Goal: Task Accomplishment & Management: Manage account settings

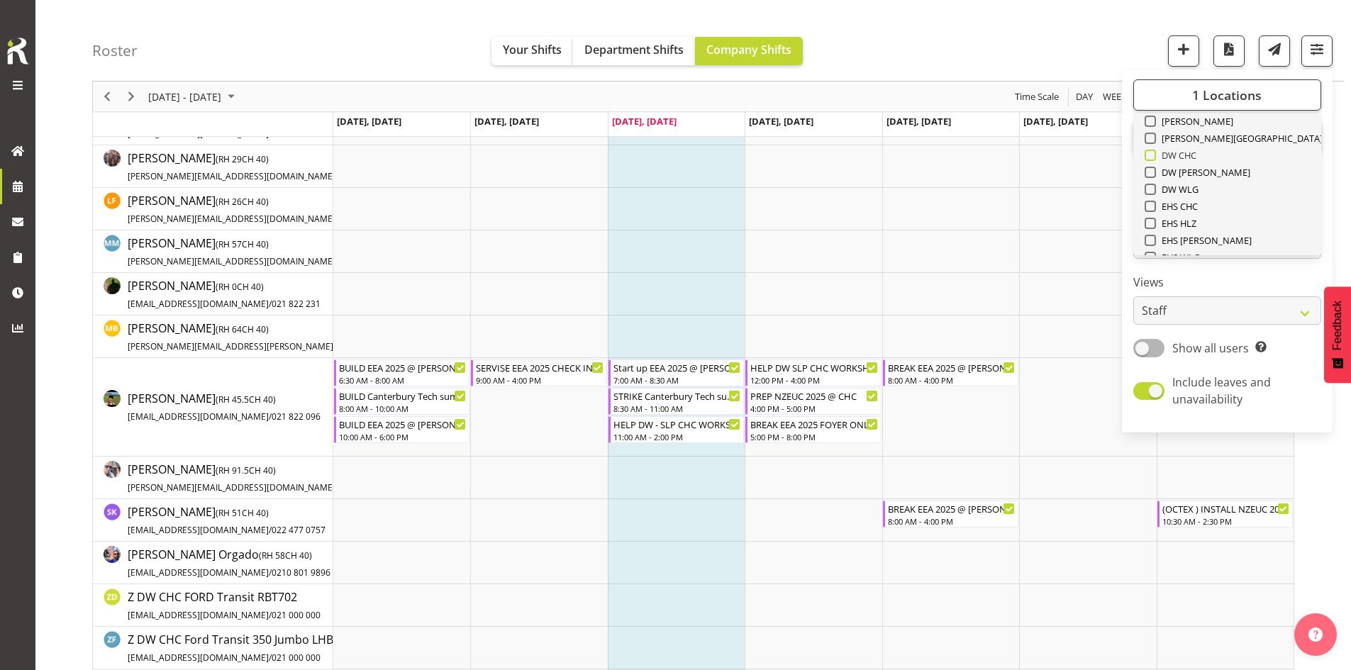
scroll to position [142, 0]
click at [1170, 211] on span "SLP" at bounding box center [1167, 209] width 22 height 11
click at [1154, 211] on input "SLP" at bounding box center [1149, 210] width 9 height 9
checkbox input "true"
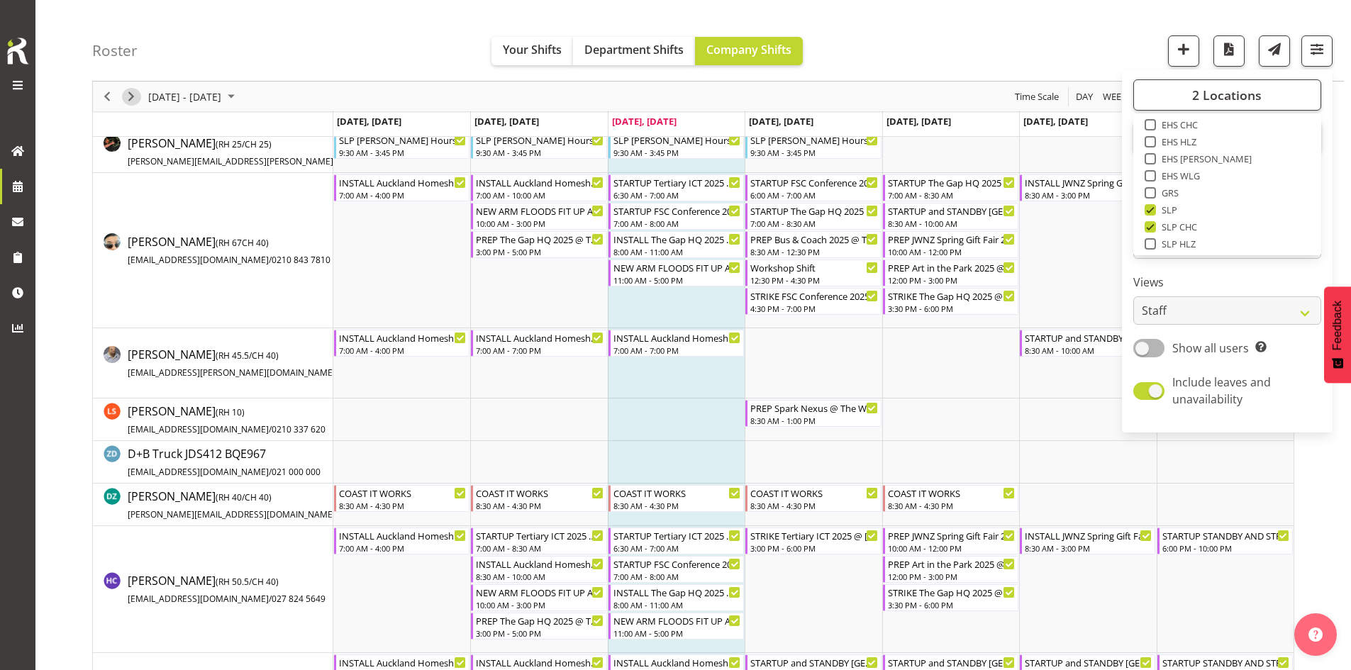
click at [131, 96] on span "Next" at bounding box center [131, 97] width 17 height 18
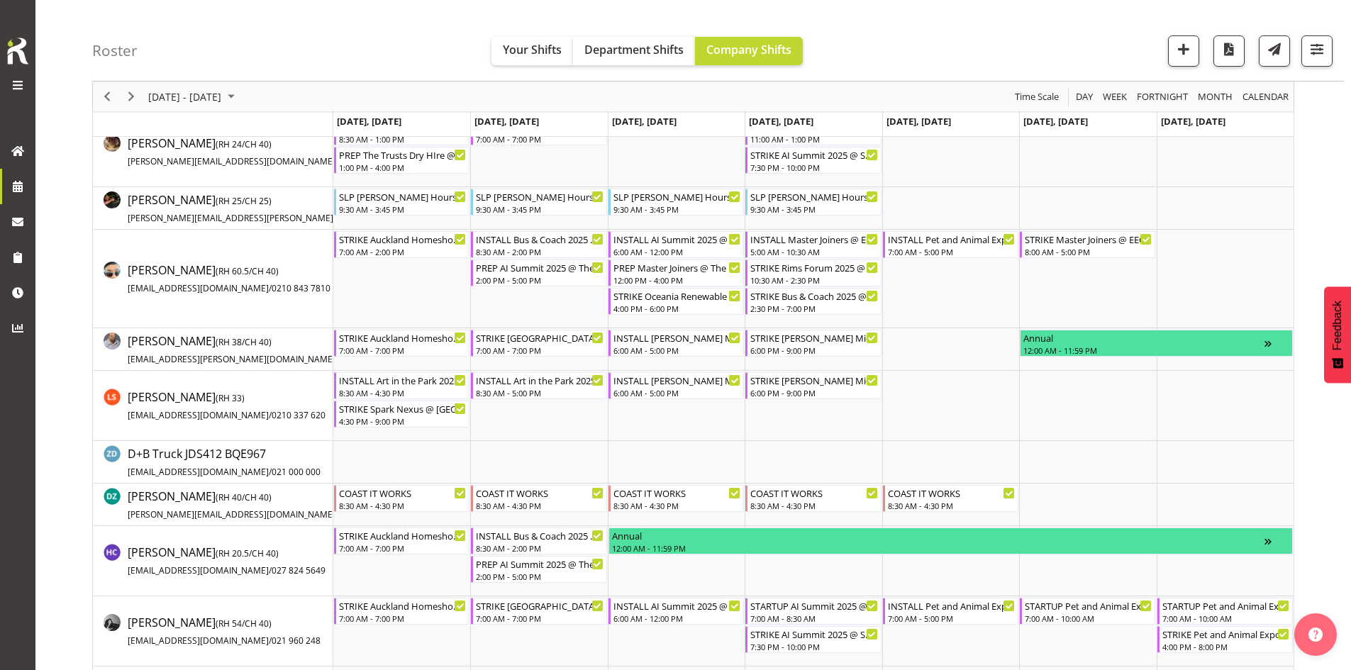
click at [240, 95] on span "September 15 - 21, 2025" at bounding box center [231, 97] width 17 height 18
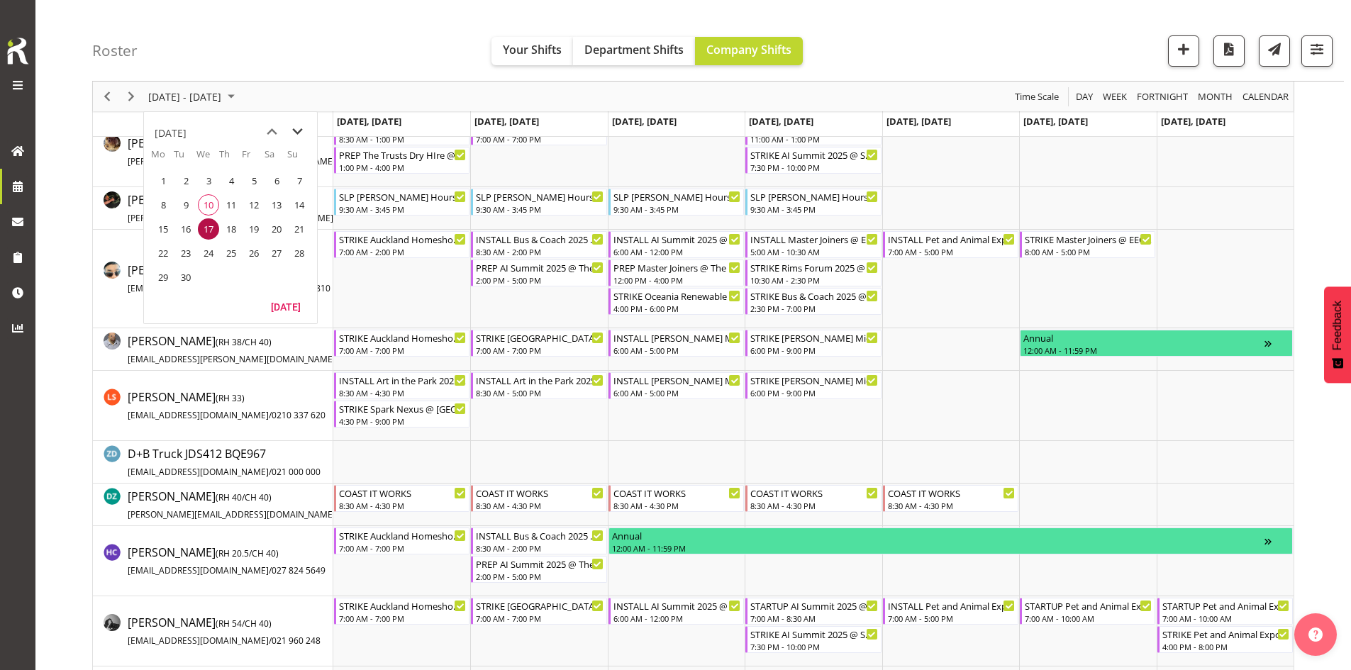
click at [297, 133] on span "next month" at bounding box center [297, 132] width 25 height 26
click at [250, 233] on span "17" at bounding box center [253, 228] width 21 height 21
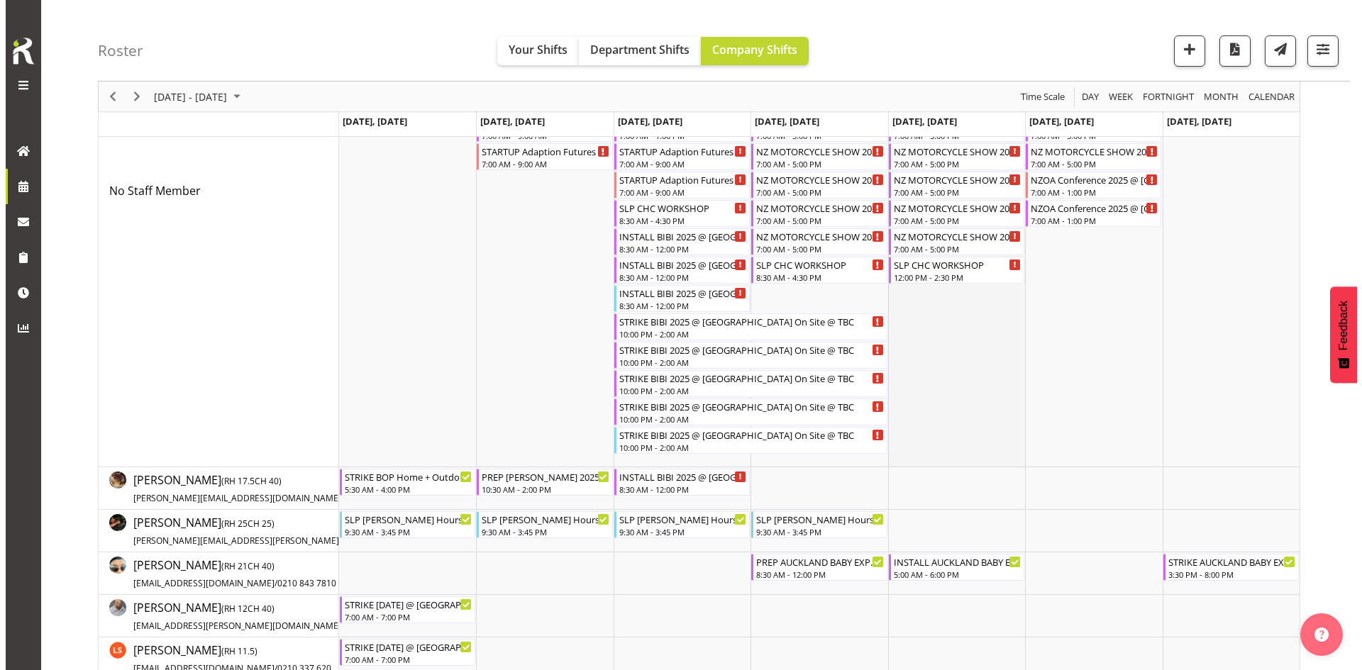
scroll to position [497, 0]
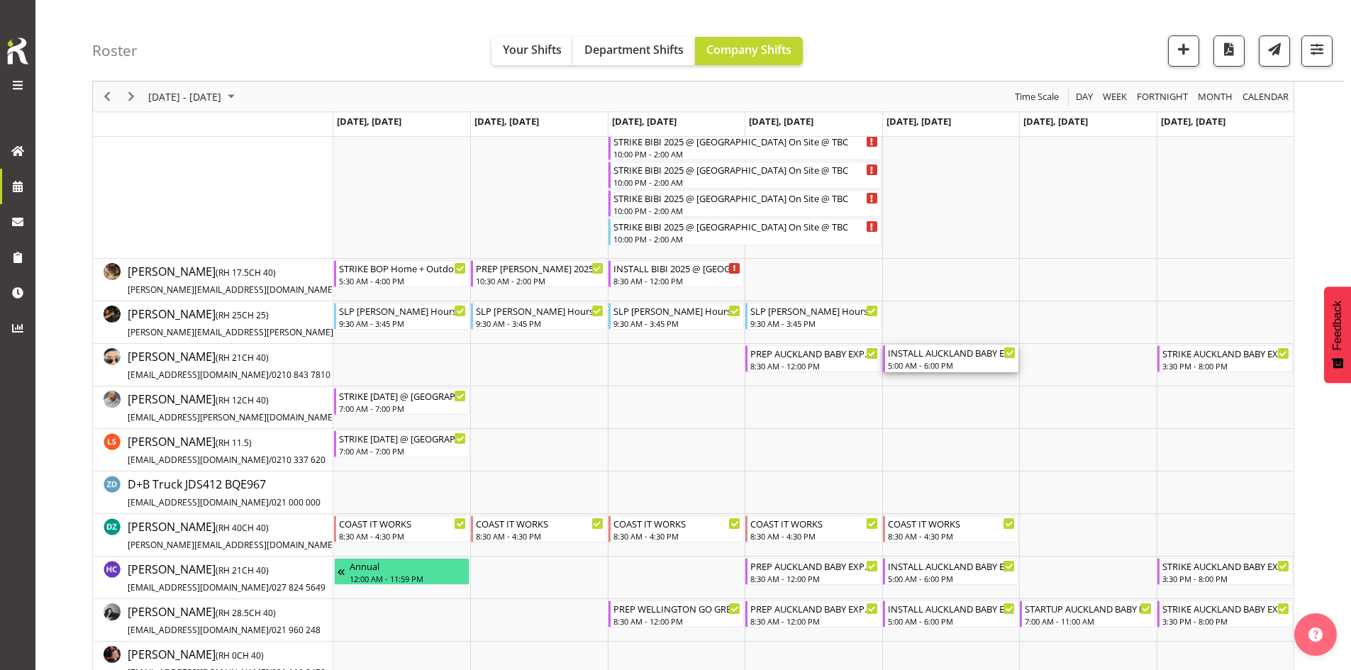
click at [945, 371] on div "INSTALL AUCKLAND BABY EXPO 2025 @ Event Finder Stadium On Site @ 0600 5:00 AM -…" at bounding box center [952, 358] width 128 height 27
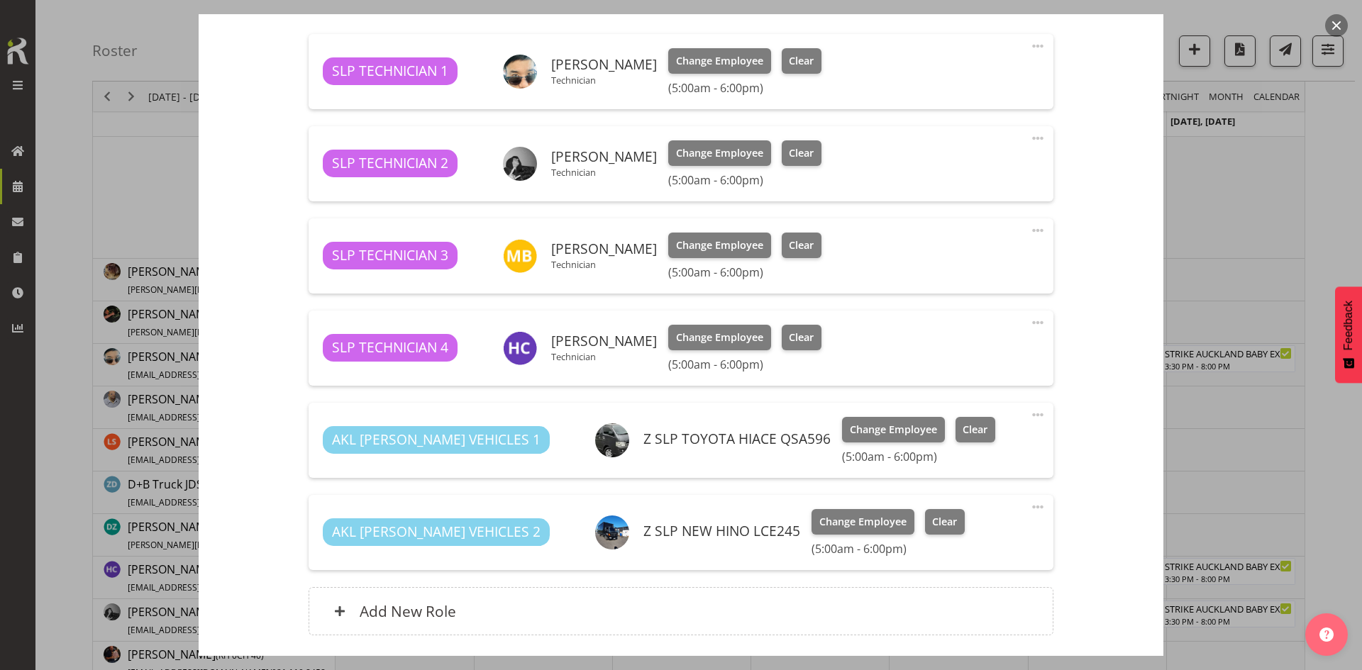
select select "9337"
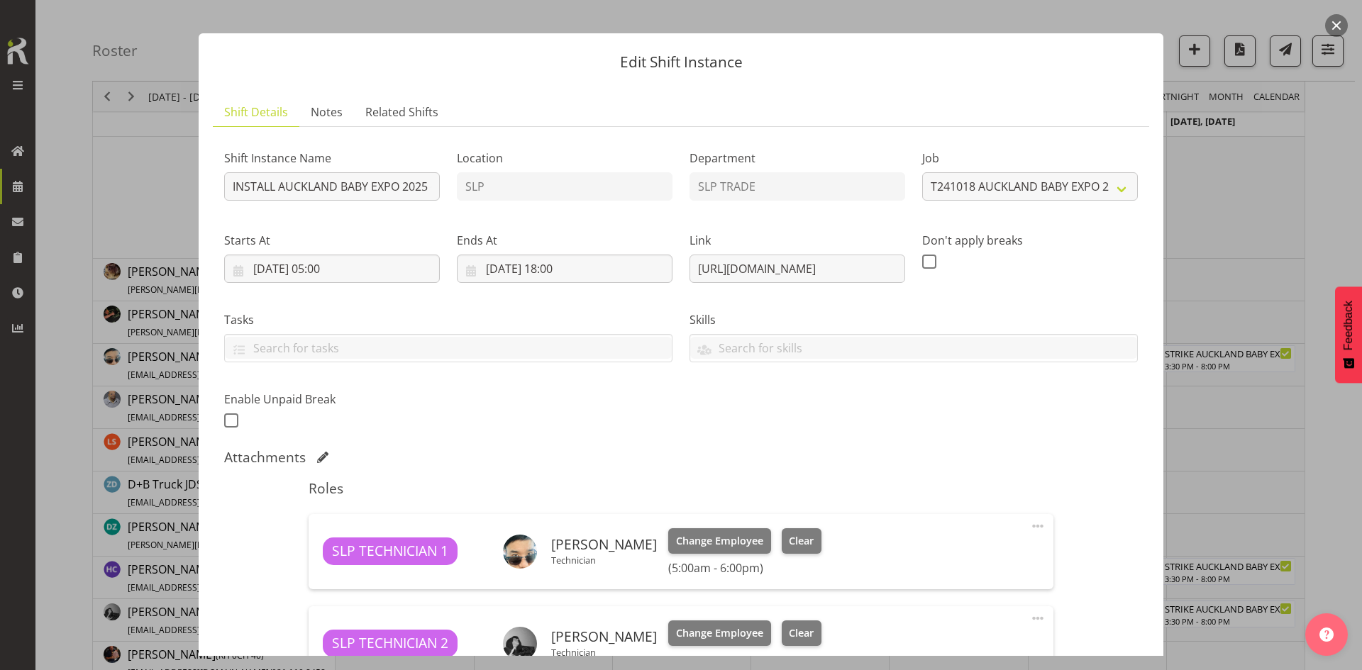
scroll to position [0, 0]
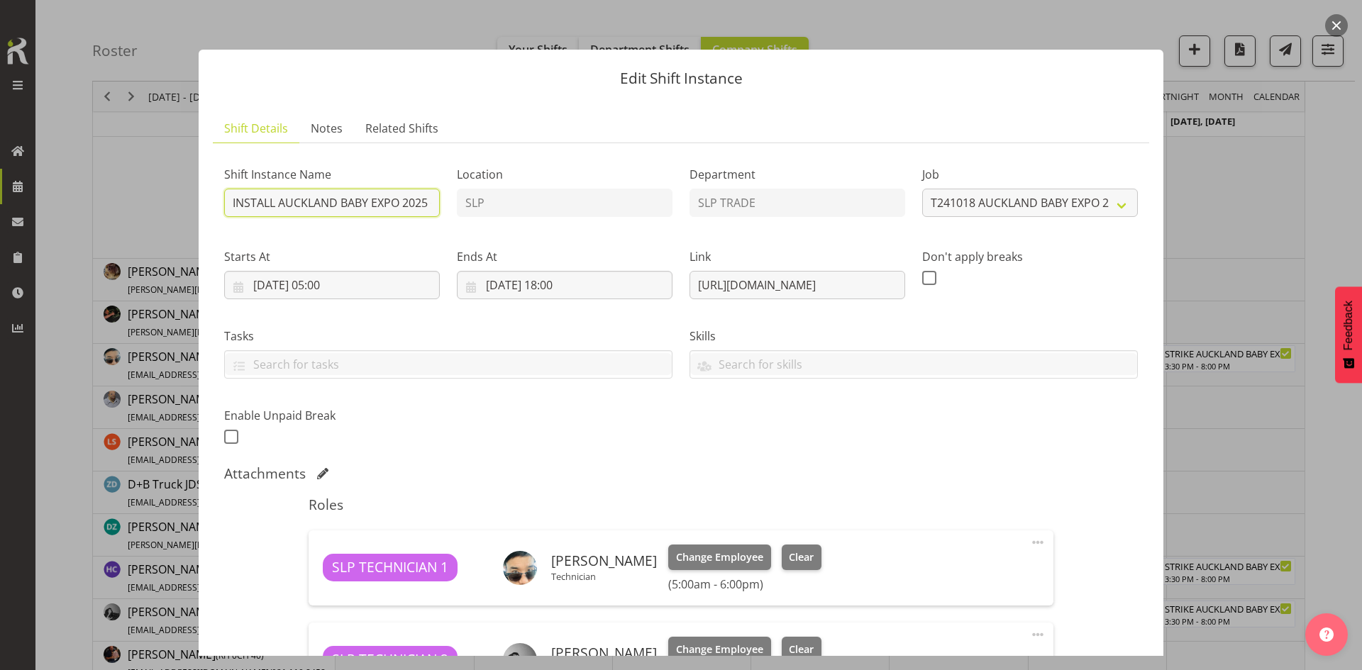
click at [389, 201] on input "INSTALL AUCKLAND BABY EXPO 2025 @ Event Finder Stadium On Site @ 0600" at bounding box center [332, 203] width 216 height 28
click at [1343, 26] on button "button" at bounding box center [1336, 25] width 23 height 23
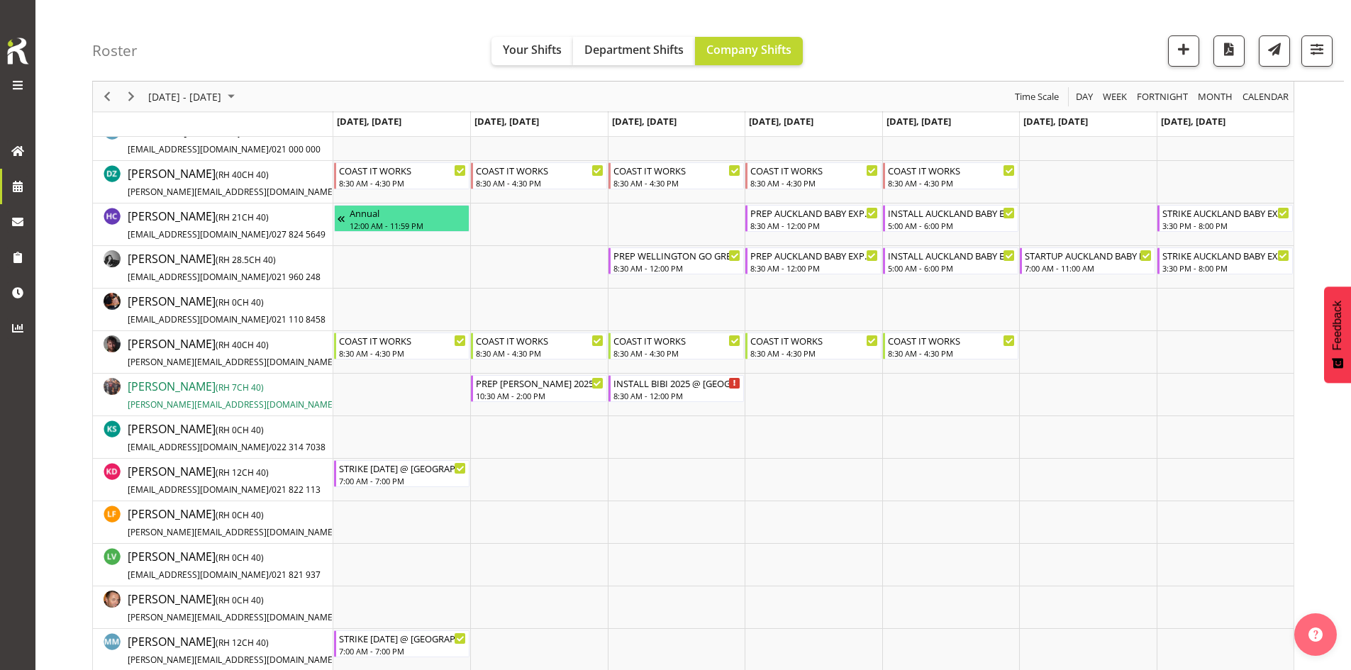
scroll to position [851, 0]
